Goal: Check status: Check status

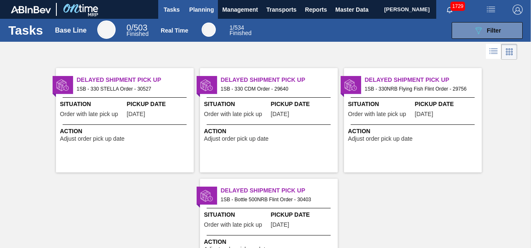
click at [200, 10] on span "Planning" at bounding box center [201, 10] width 25 height 10
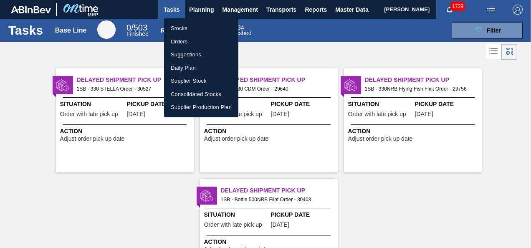
click at [184, 28] on li "Stocks" at bounding box center [201, 28] width 74 height 13
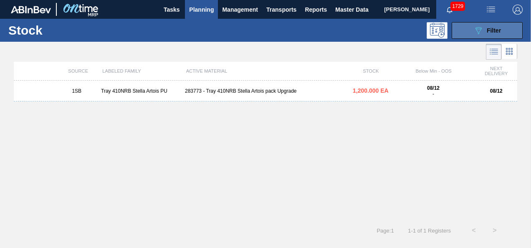
click at [482, 28] on icon "089F7B8B-B2A5-4AFE-B5C0-19BA573D28AC" at bounding box center [478, 30] width 10 height 10
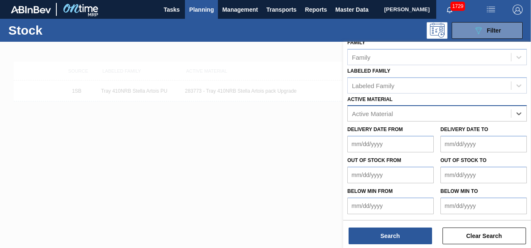
scroll to position [149, 0]
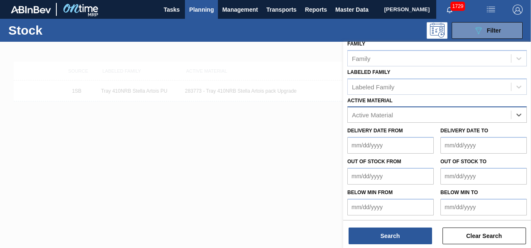
click at [441, 110] on div "Active Material" at bounding box center [429, 115] width 163 height 12
click at [434, 111] on div "Active Material" at bounding box center [429, 115] width 163 height 12
click at [449, 113] on div "Active Material" at bounding box center [429, 115] width 163 height 12
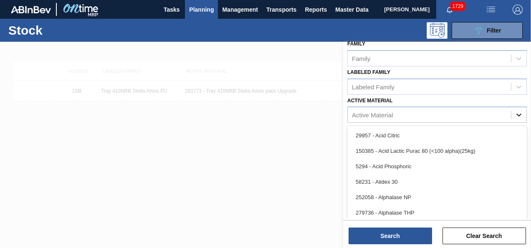
click at [519, 114] on icon at bounding box center [518, 115] width 5 height 3
